Goal: Information Seeking & Learning: Learn about a topic

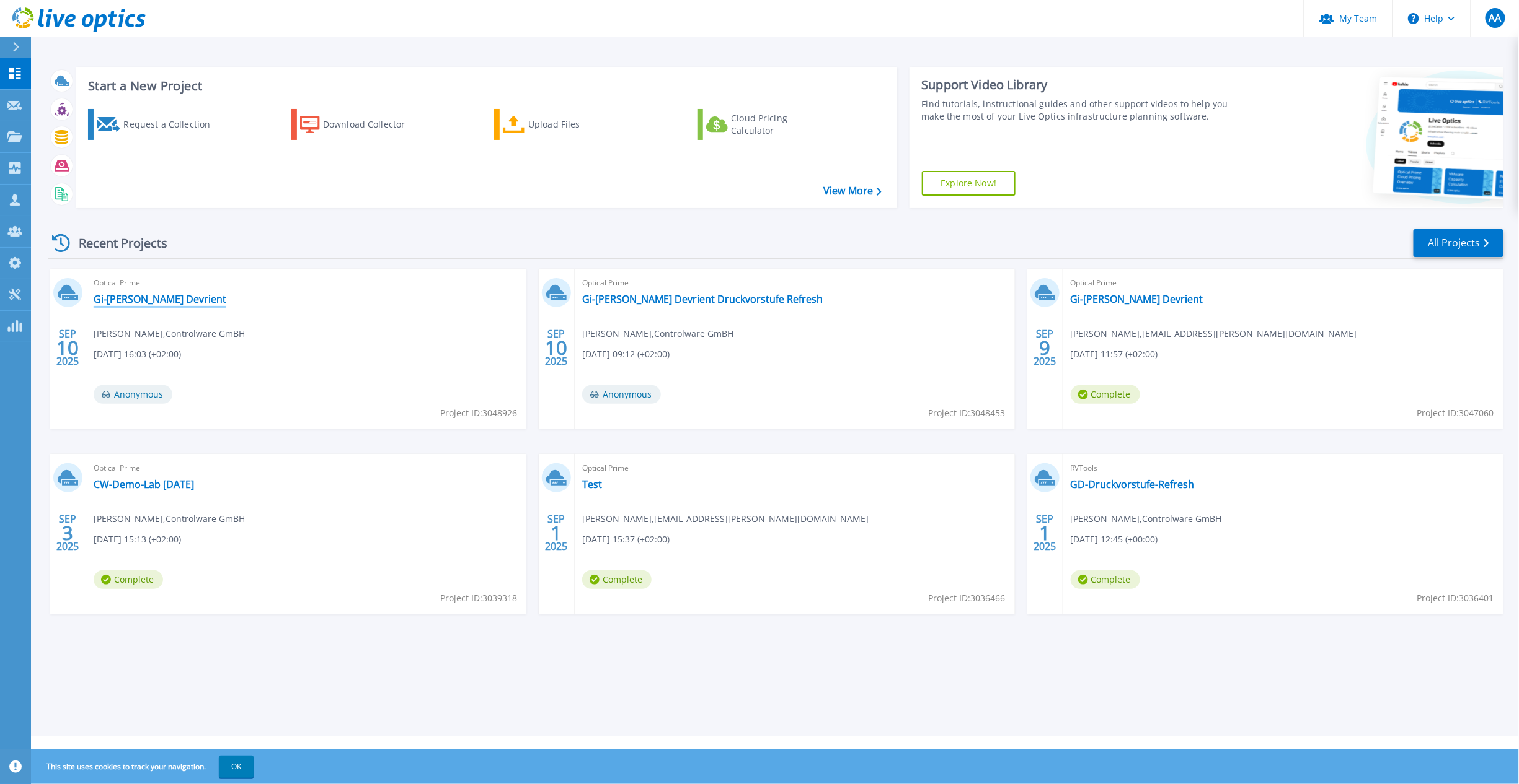
click at [195, 302] on link "Gi-[PERSON_NAME] Devrient" at bounding box center [160, 300] width 133 height 13
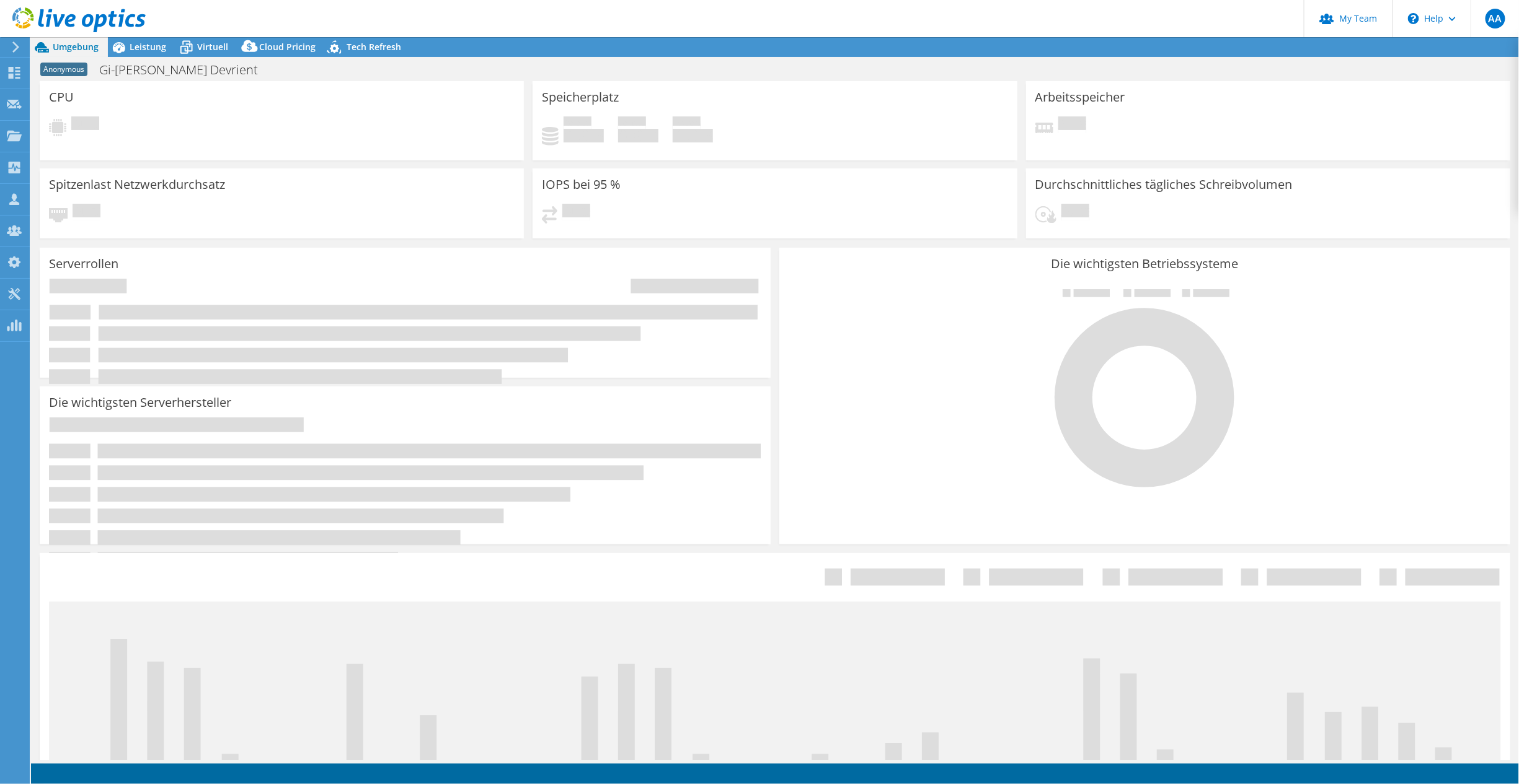
select select "EUFrankfurt"
select select "EUR"
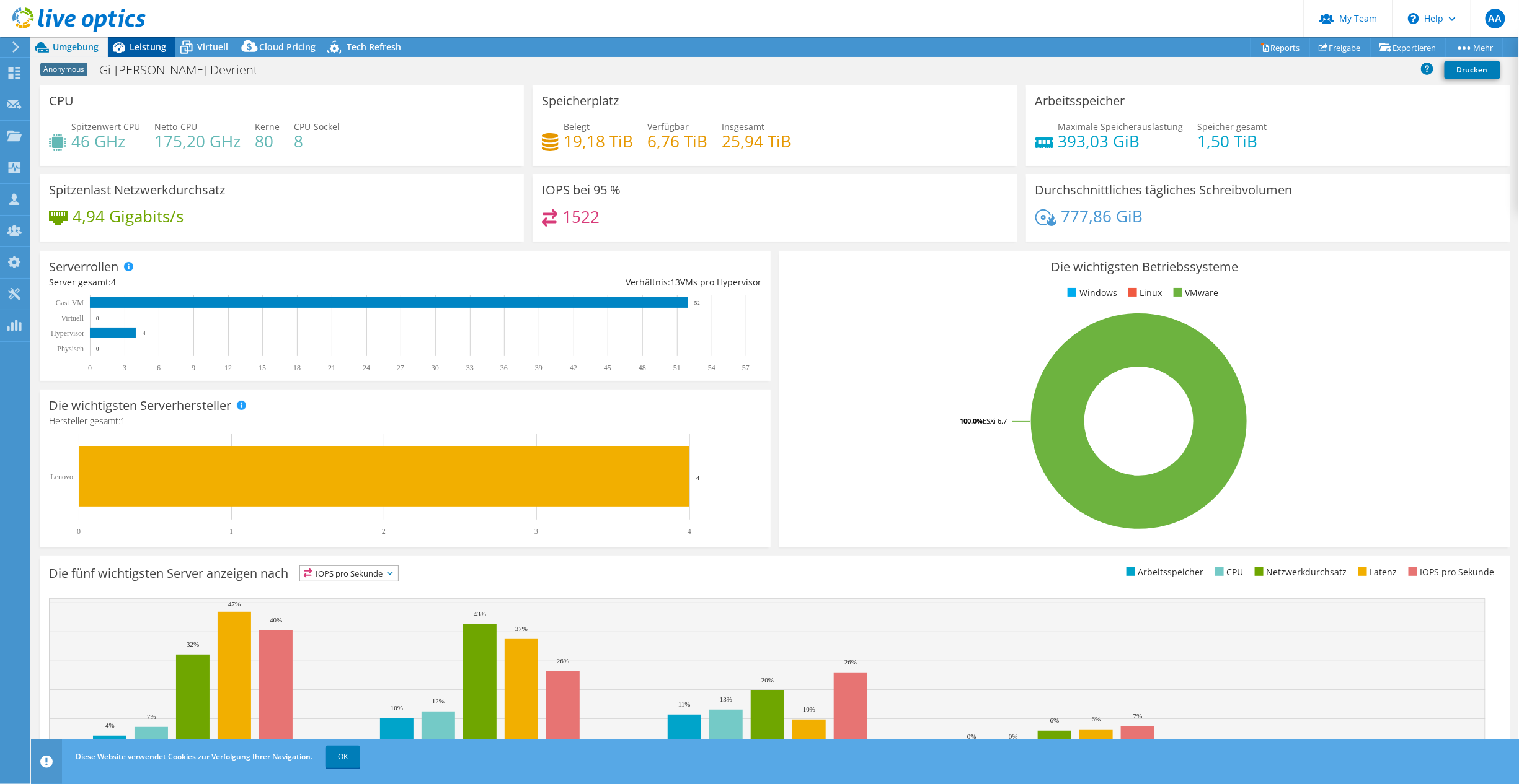
click at [139, 45] on span "Leistung" at bounding box center [148, 47] width 36 height 12
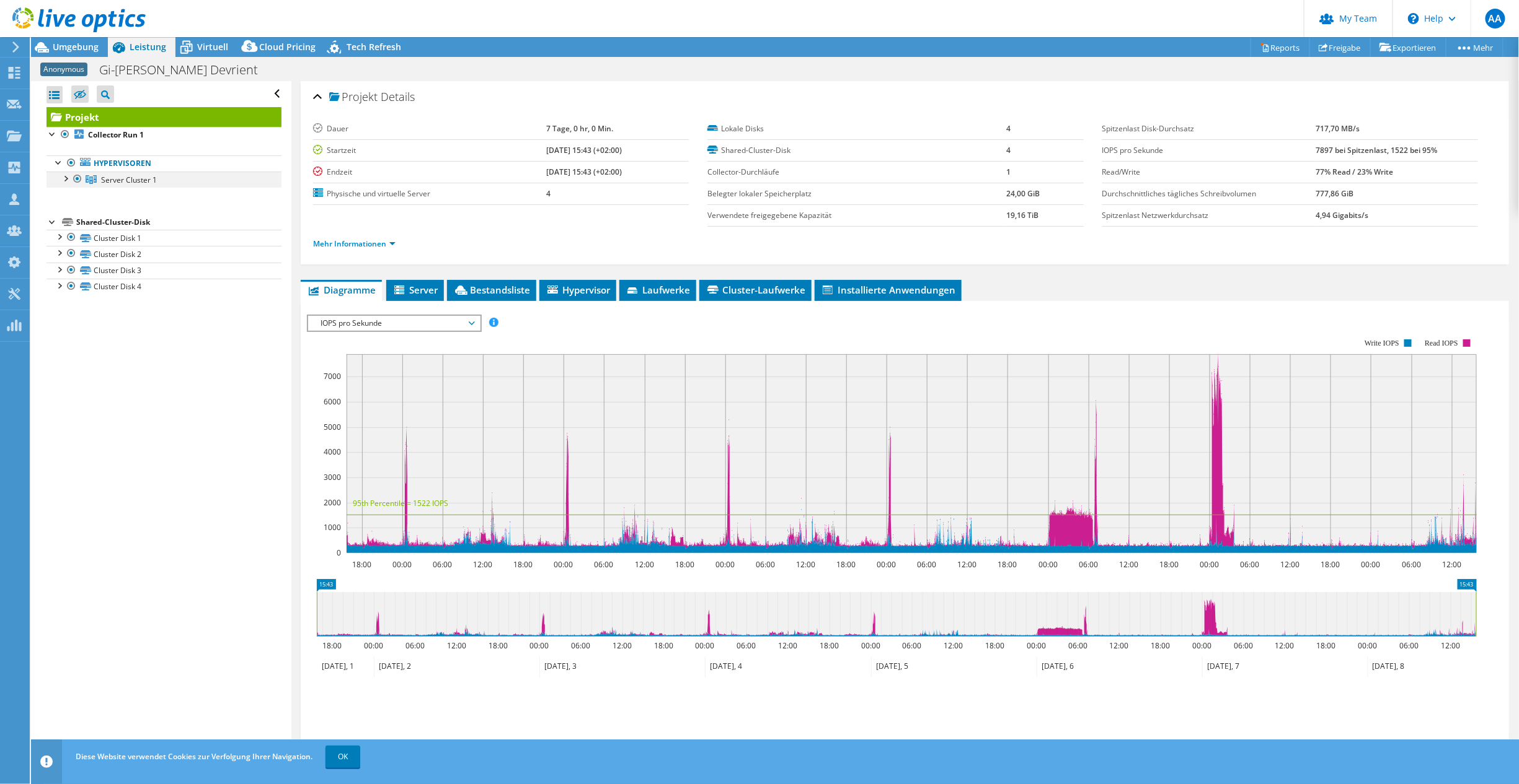
click at [66, 179] on div at bounding box center [65, 178] width 13 height 13
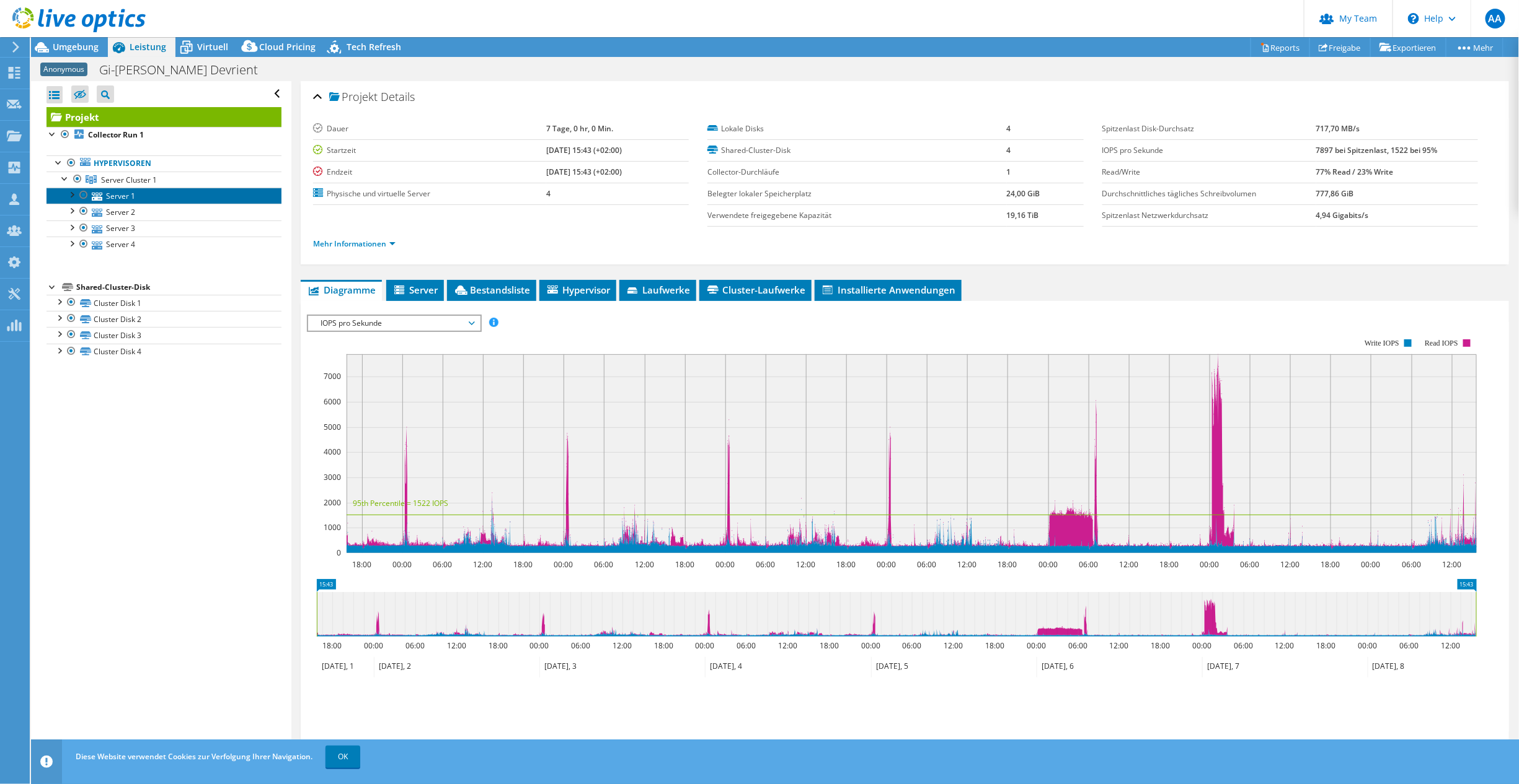
click at [116, 196] on link "Server 1" at bounding box center [164, 196] width 235 height 16
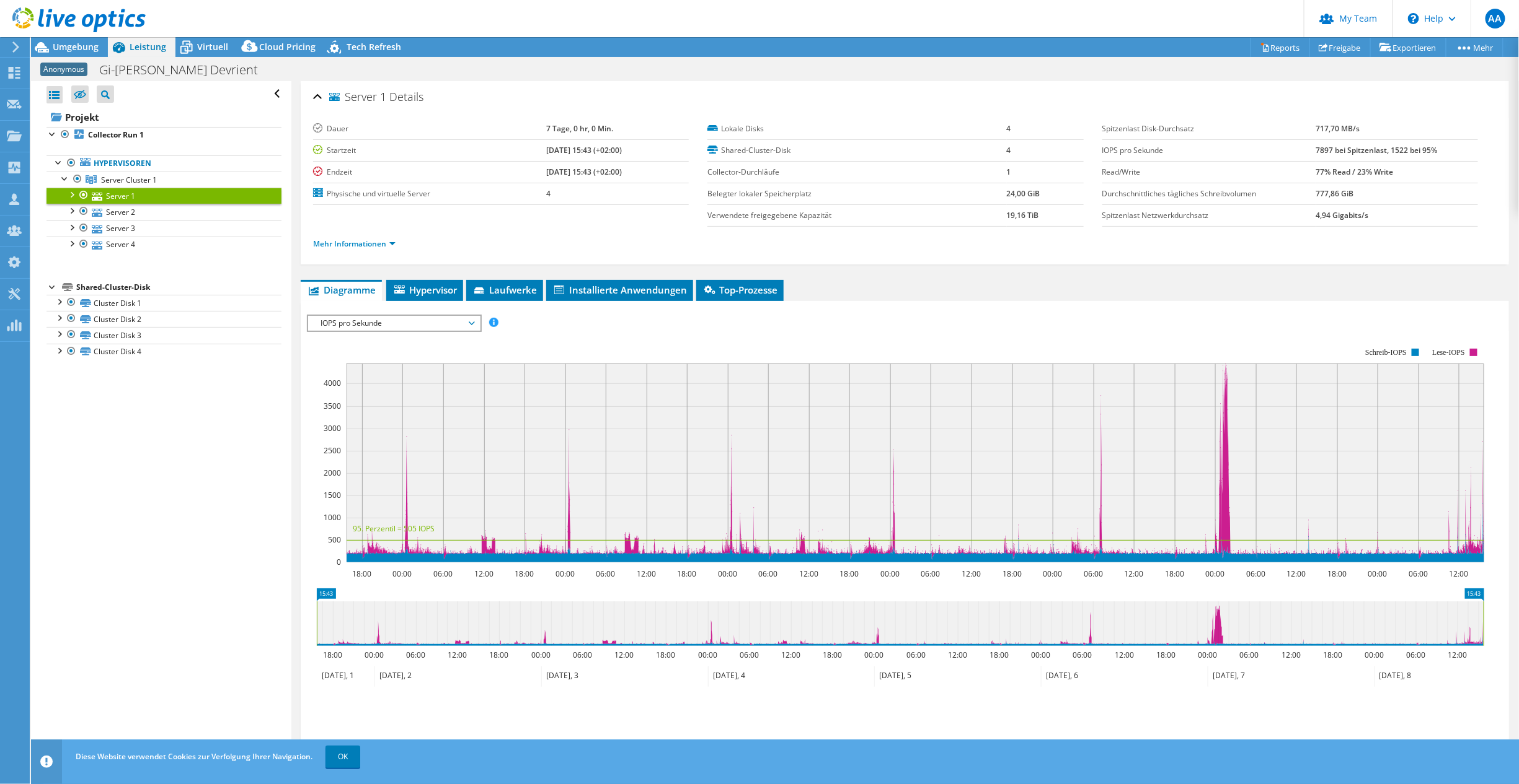
click at [116, 196] on link "Server 1" at bounding box center [164, 196] width 235 height 16
click at [72, 192] on div at bounding box center [71, 194] width 13 height 13
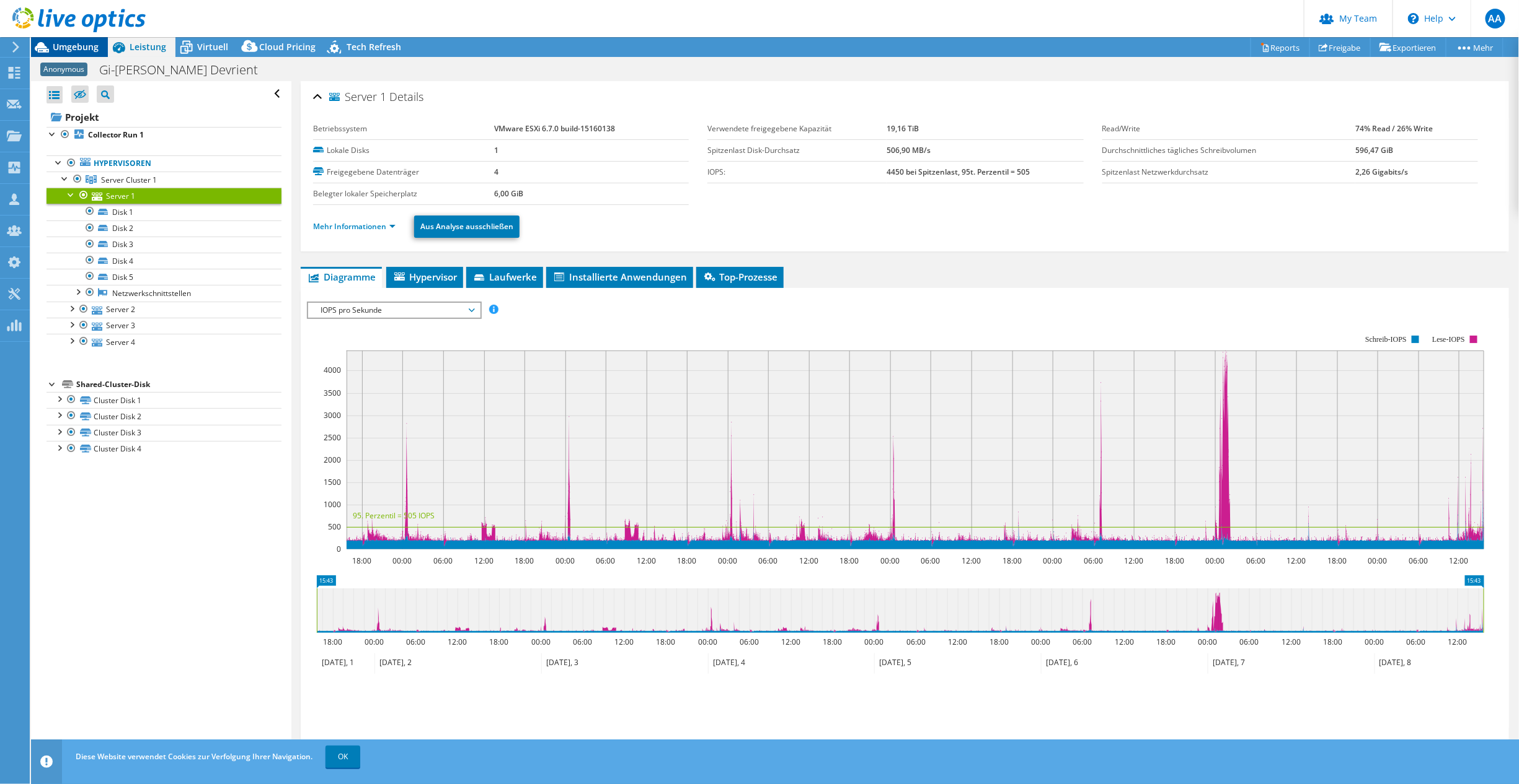
click at [67, 48] on span "Umgebung" at bounding box center [76, 47] width 46 height 12
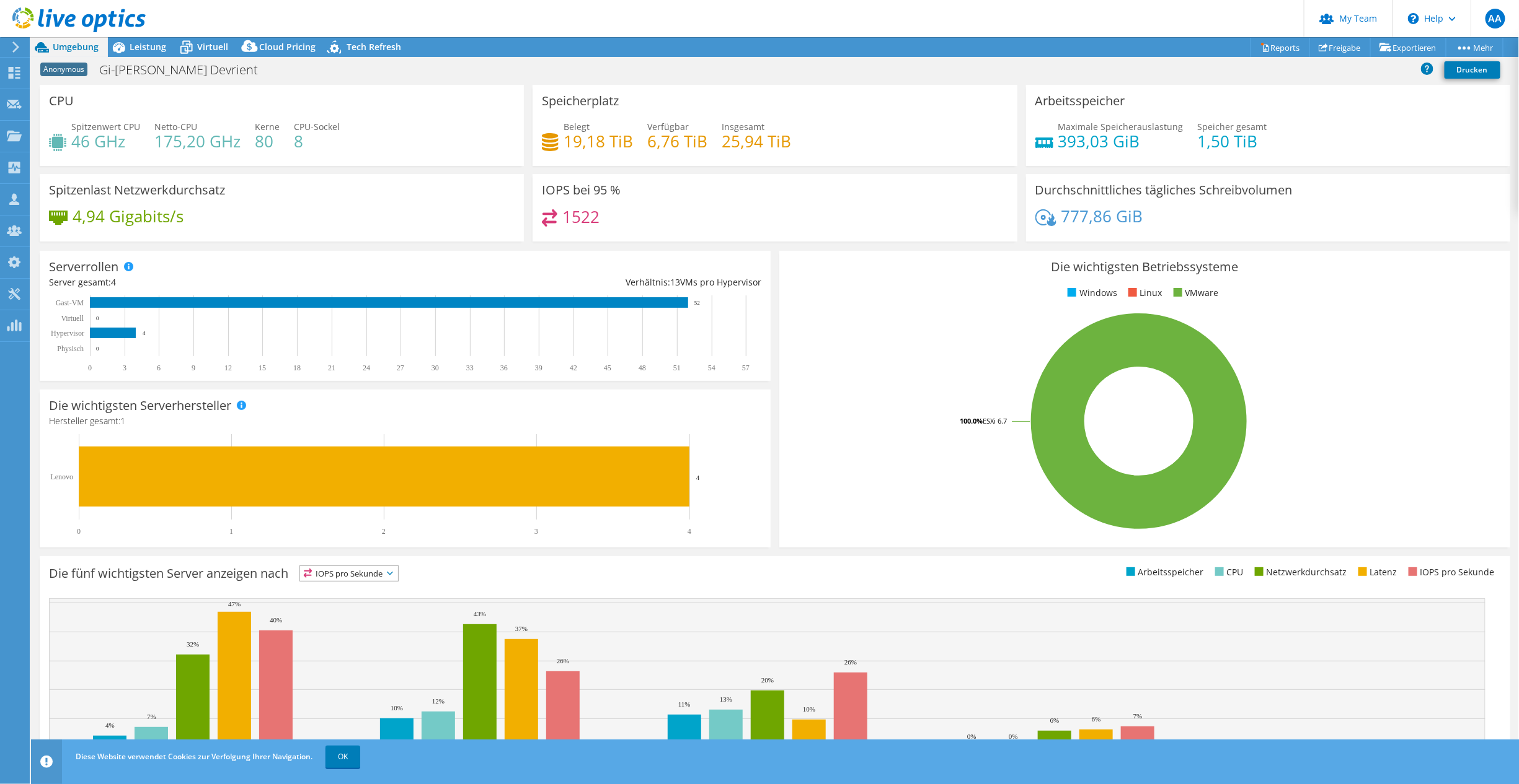
click at [670, 190] on div "IOPS bei 95 % 1522" at bounding box center [774, 207] width 484 height 67
click at [153, 48] on span "Leistung" at bounding box center [148, 47] width 36 height 12
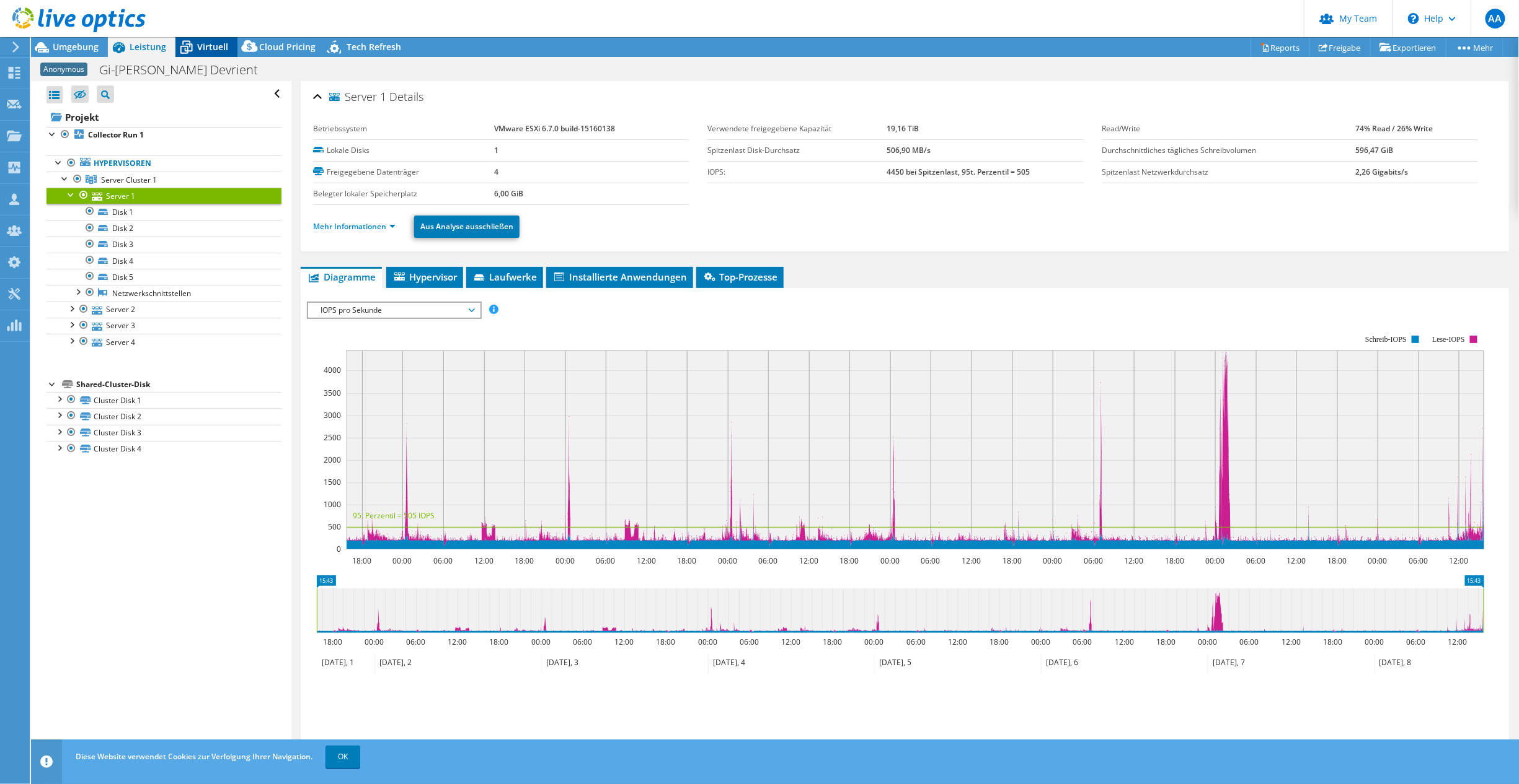
click at [202, 47] on span "Virtuell" at bounding box center [212, 47] width 31 height 12
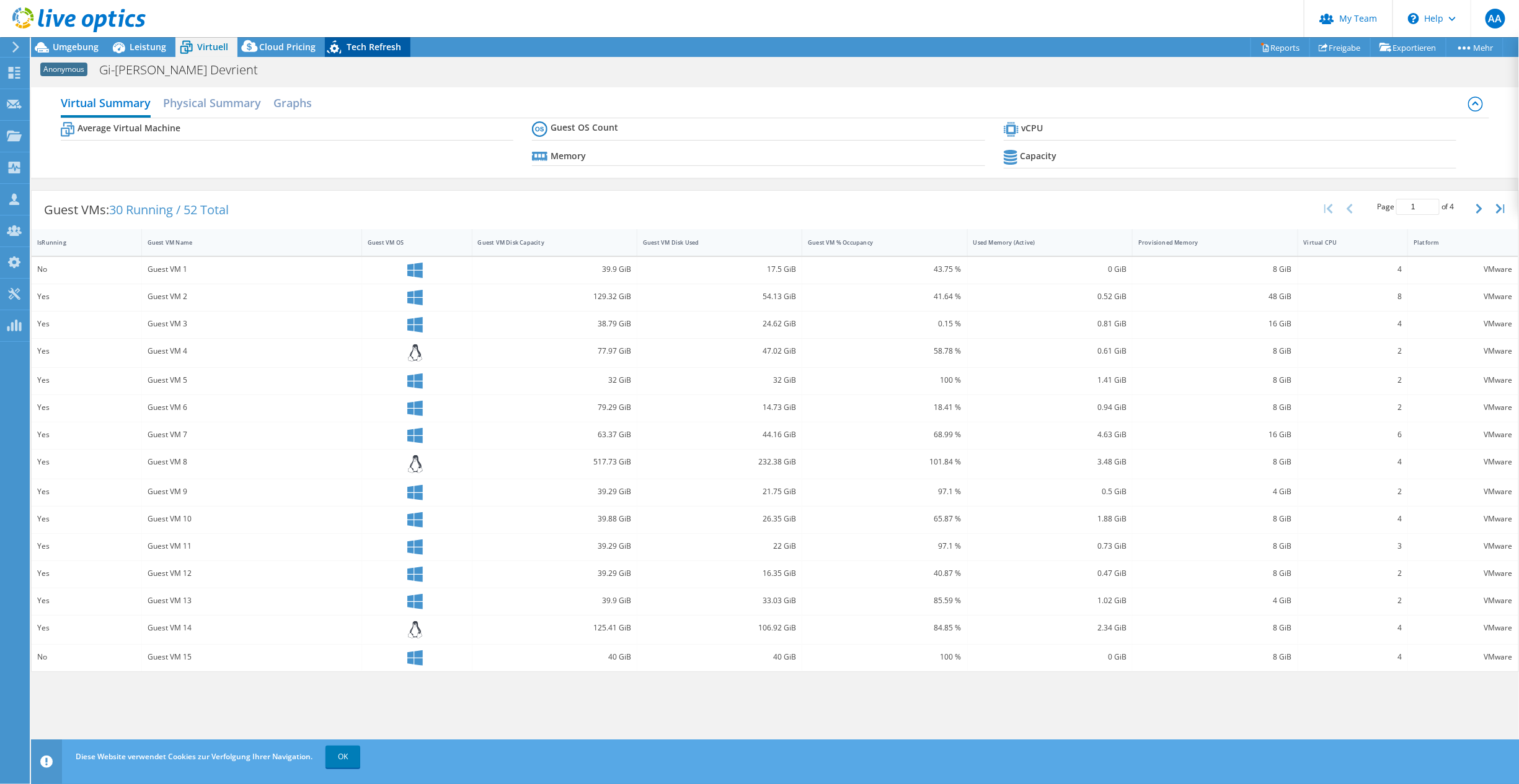
click at [342, 52] on icon at bounding box center [335, 49] width 21 height 25
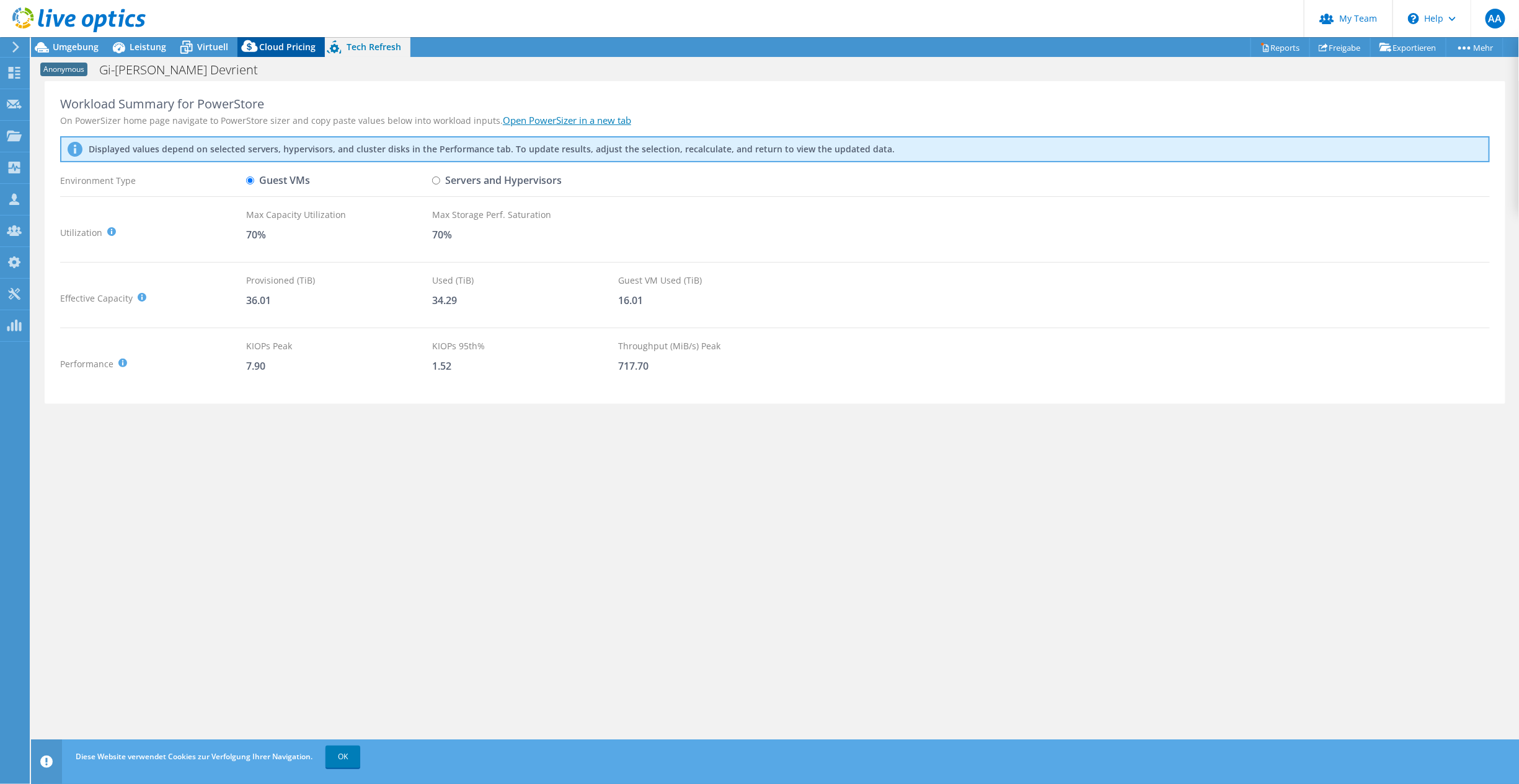
click at [266, 48] on span "Cloud Pricing" at bounding box center [287, 47] width 56 height 12
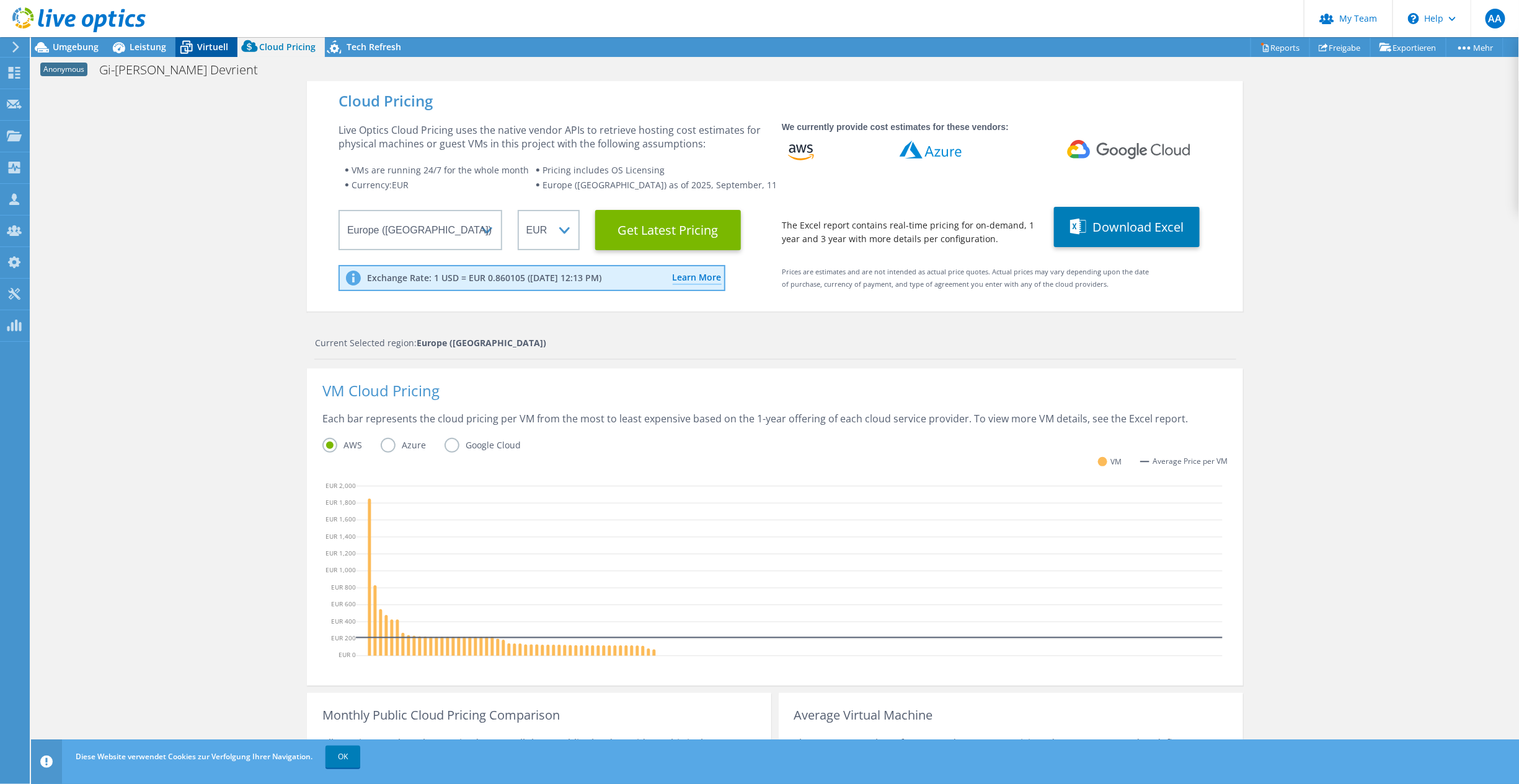
click at [199, 50] on span "Virtuell" at bounding box center [212, 47] width 31 height 12
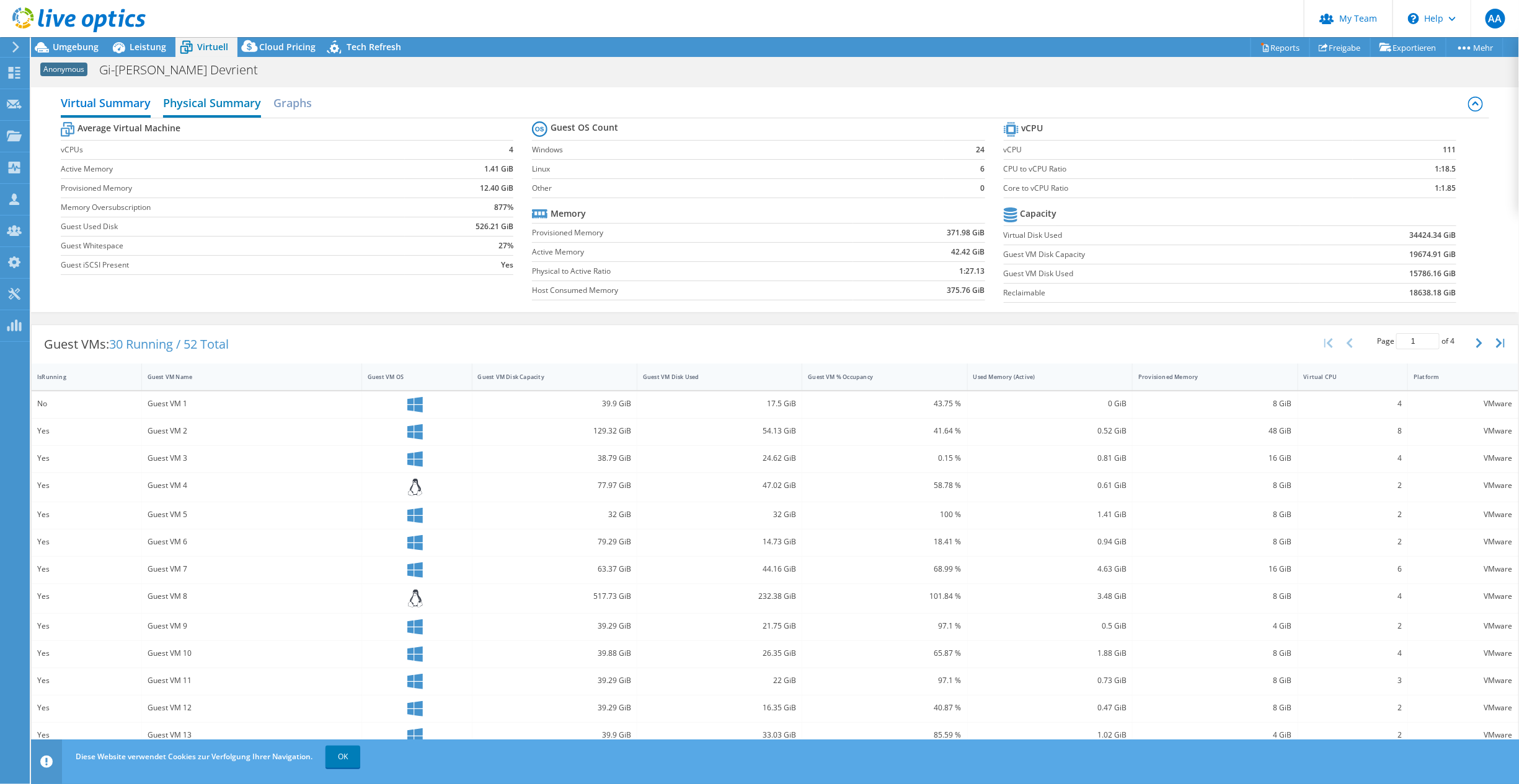
click at [215, 100] on h2 "Physical Summary" at bounding box center [212, 104] width 98 height 27
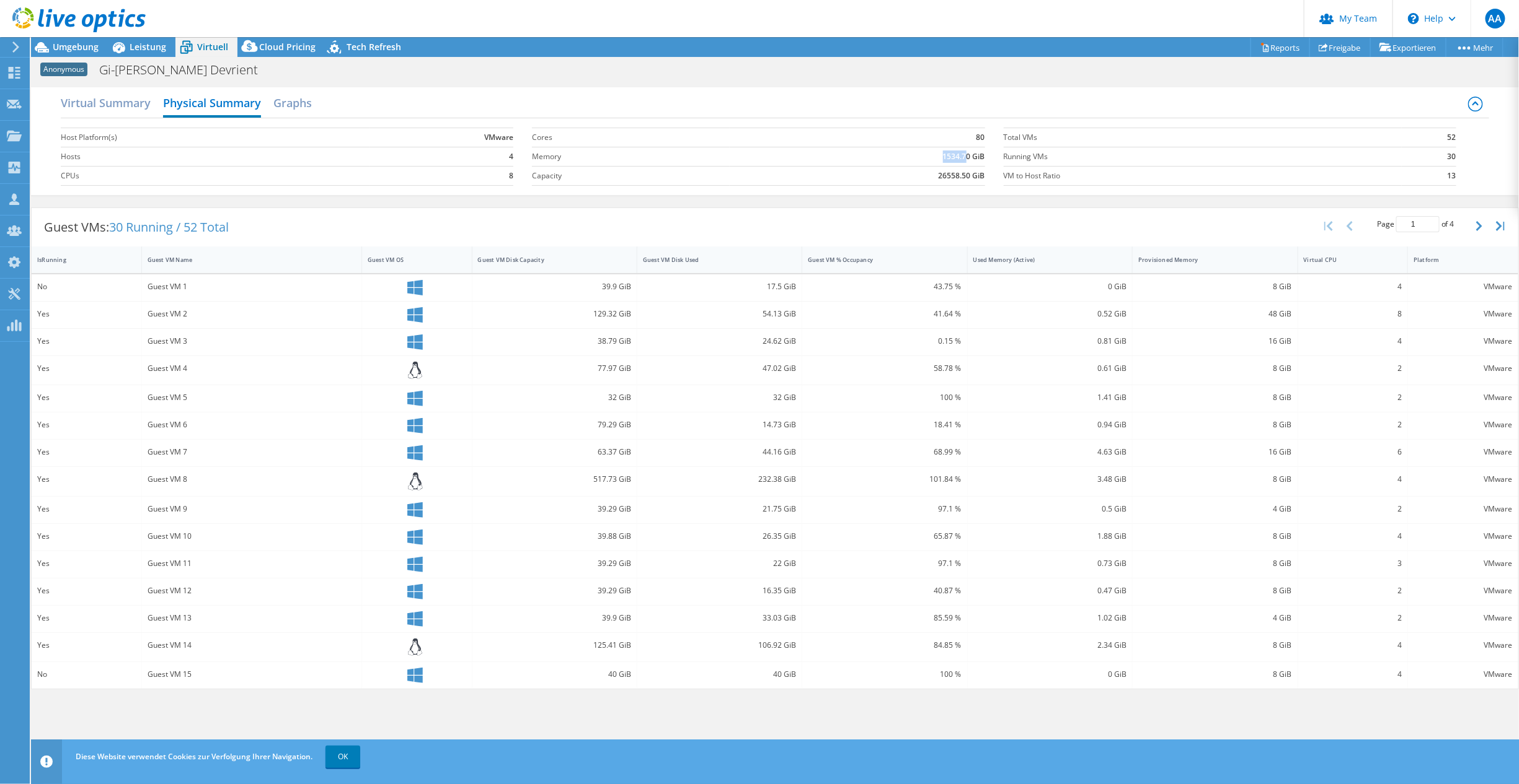
drag, startPoint x: 942, startPoint y: 156, endPoint x: 967, endPoint y: 153, distance: 25.2
click at [967, 153] on td "1534.70 GiB" at bounding box center [857, 156] width 255 height 19
click at [85, 50] on span "Umgebung" at bounding box center [76, 47] width 46 height 12
